Goal: Transaction & Acquisition: Purchase product/service

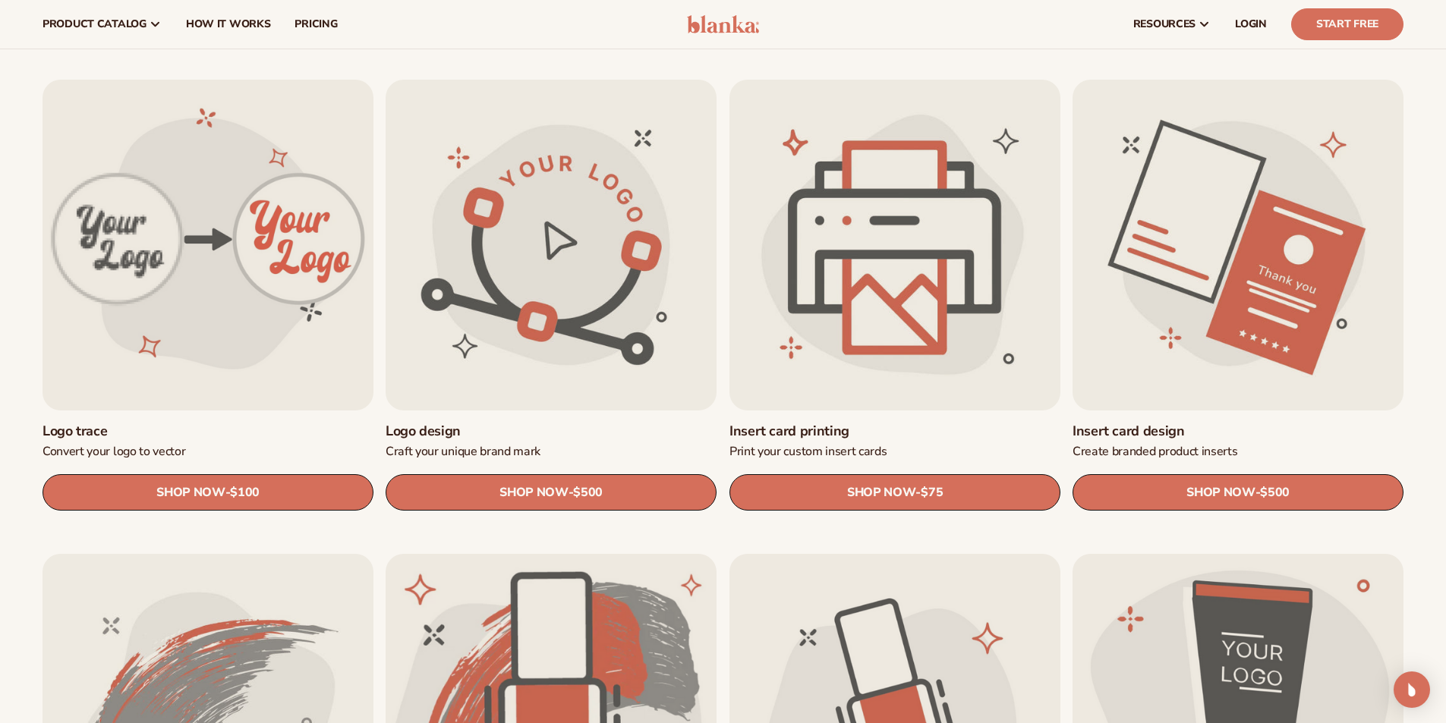
scroll to position [455, 0]
click at [924, 487] on span "$75" at bounding box center [932, 494] width 22 height 14
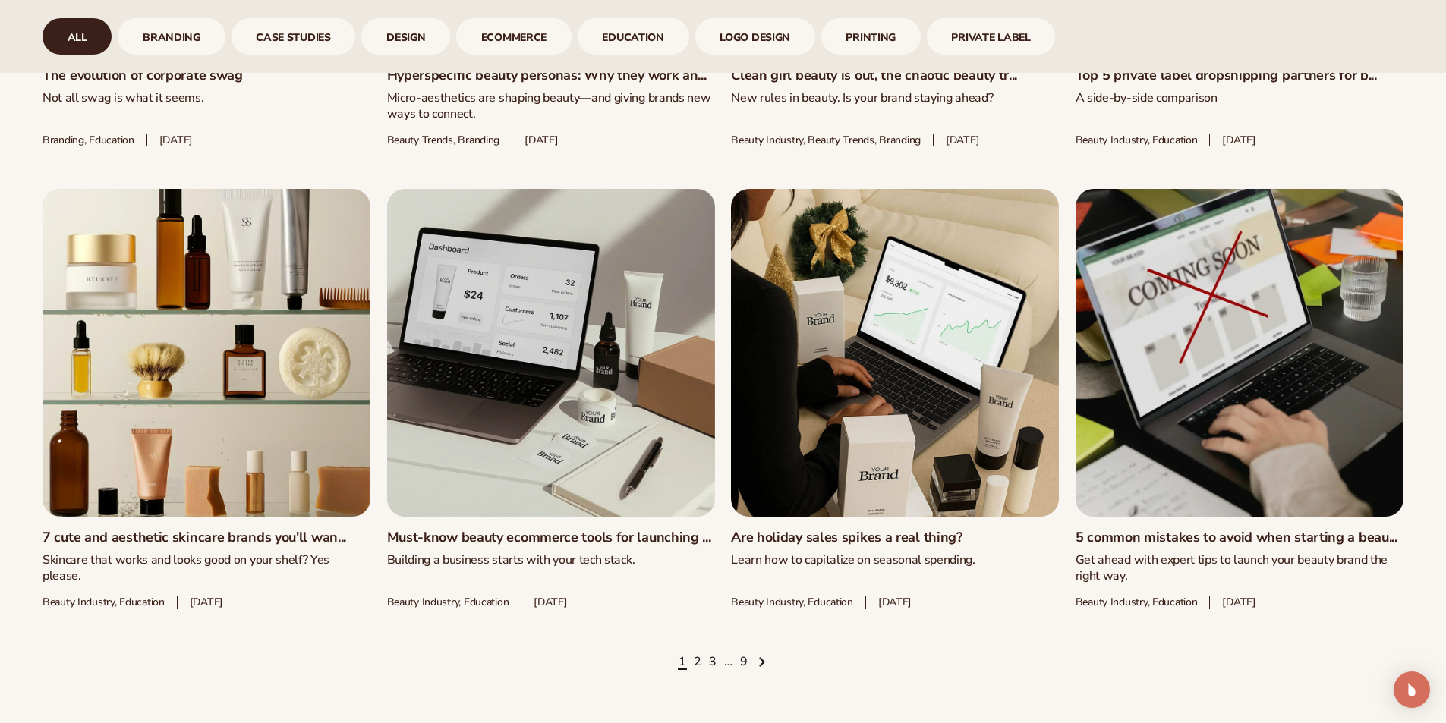
scroll to position [2201, 0]
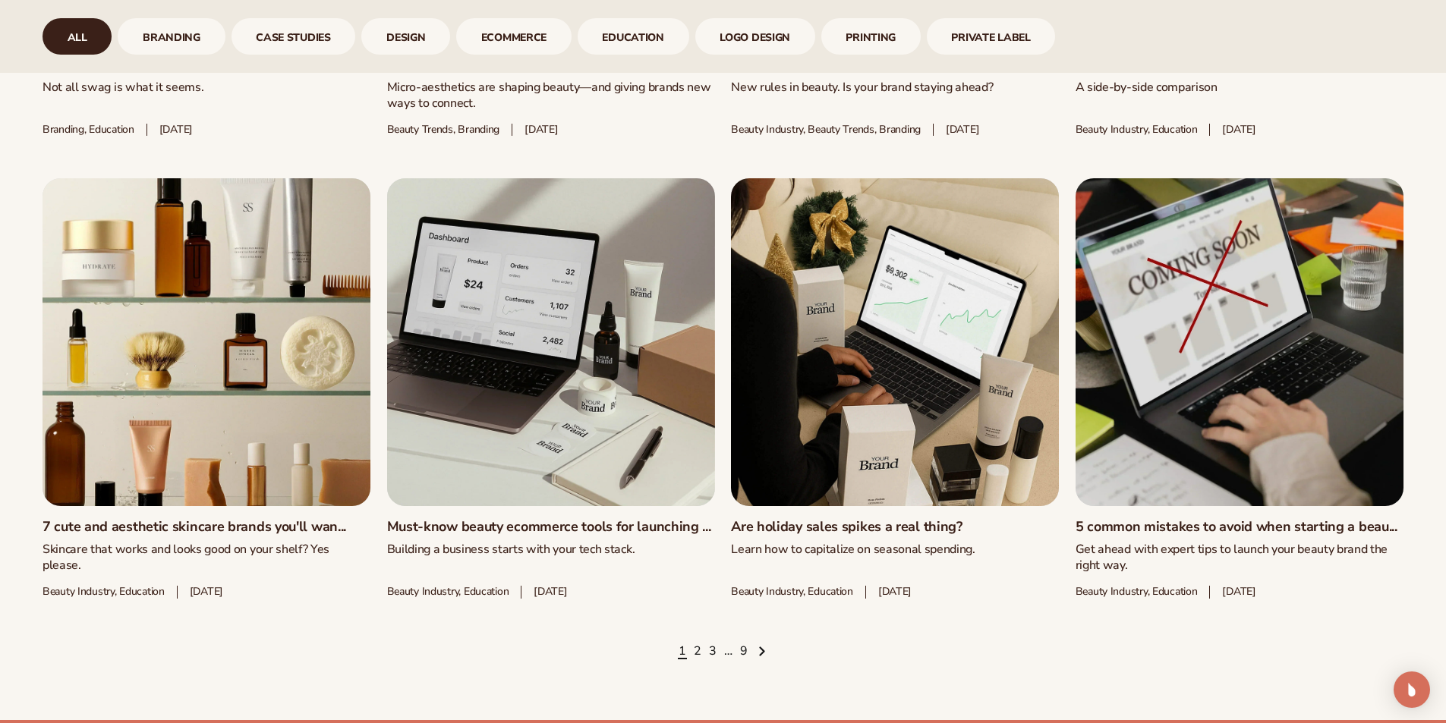
click at [204, 519] on link "7 cute and aesthetic skincare brands you'll wan..." at bounding box center [207, 527] width 328 height 17
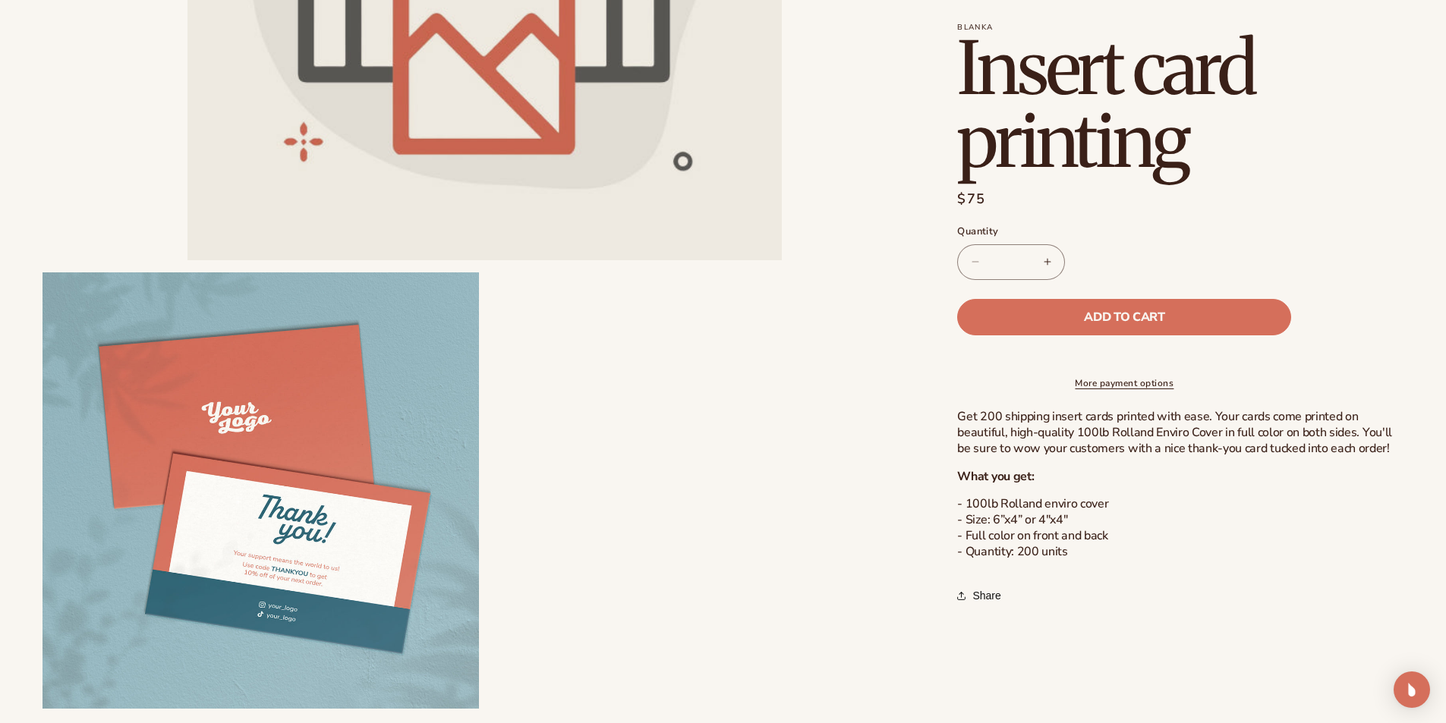
scroll to position [455, 0]
